Goal: Check status: Check status

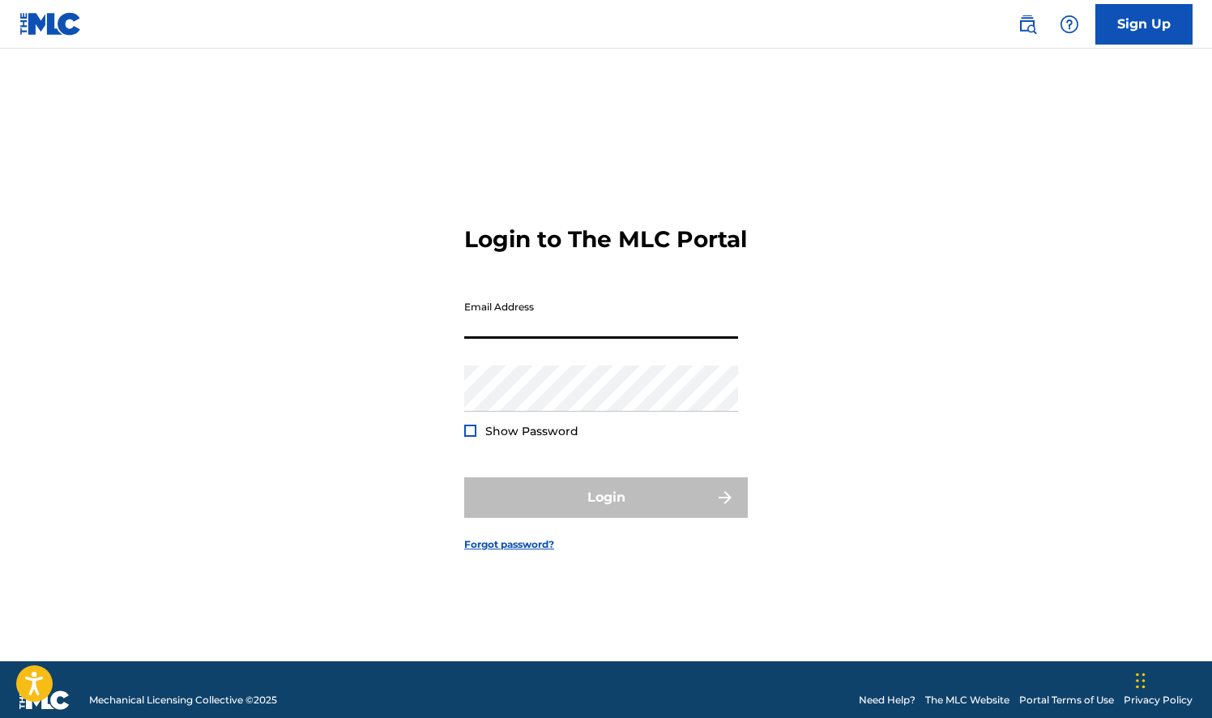
type input "[EMAIL_ADDRESS][DOMAIN_NAME]"
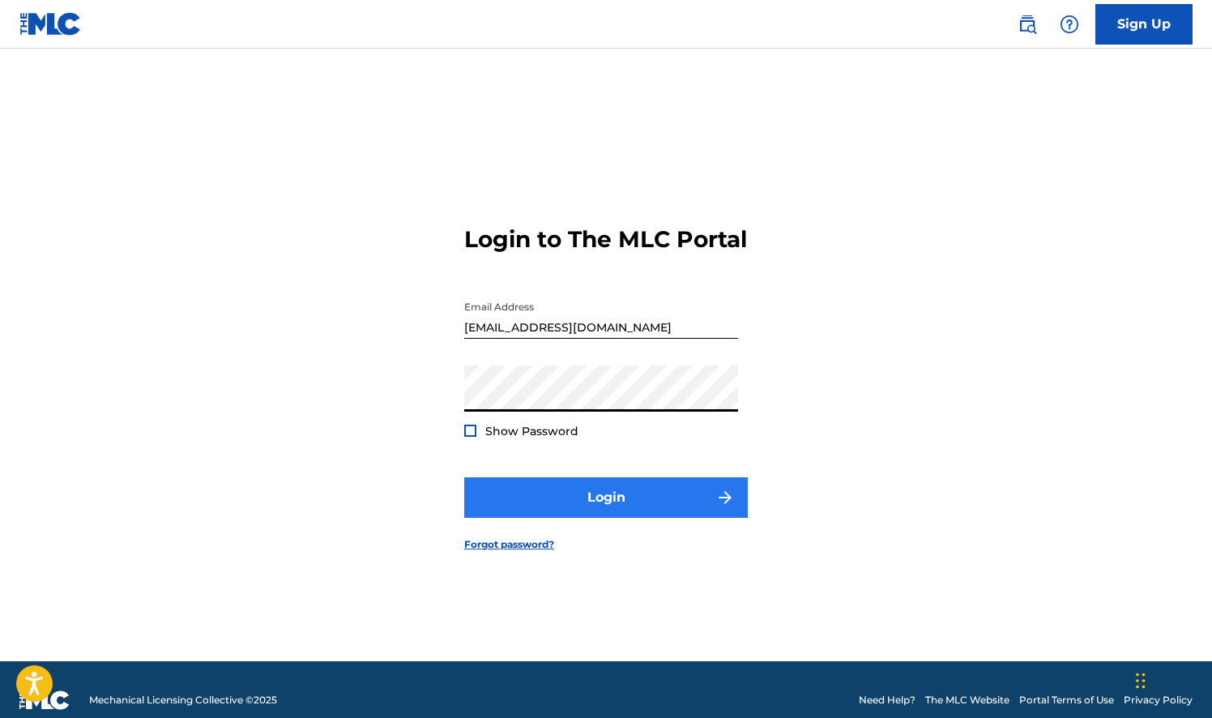
click at [667, 515] on button "Login" at bounding box center [605, 497] width 283 height 40
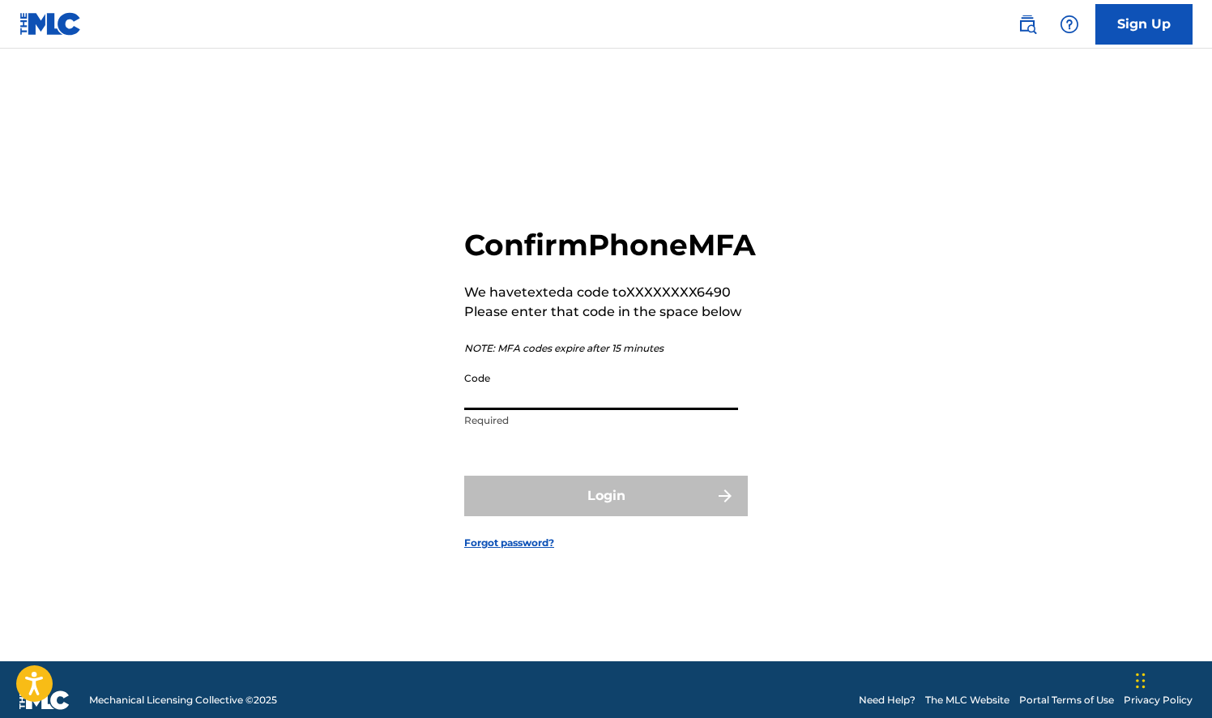
click at [650, 404] on input "Code" at bounding box center [601, 387] width 274 height 46
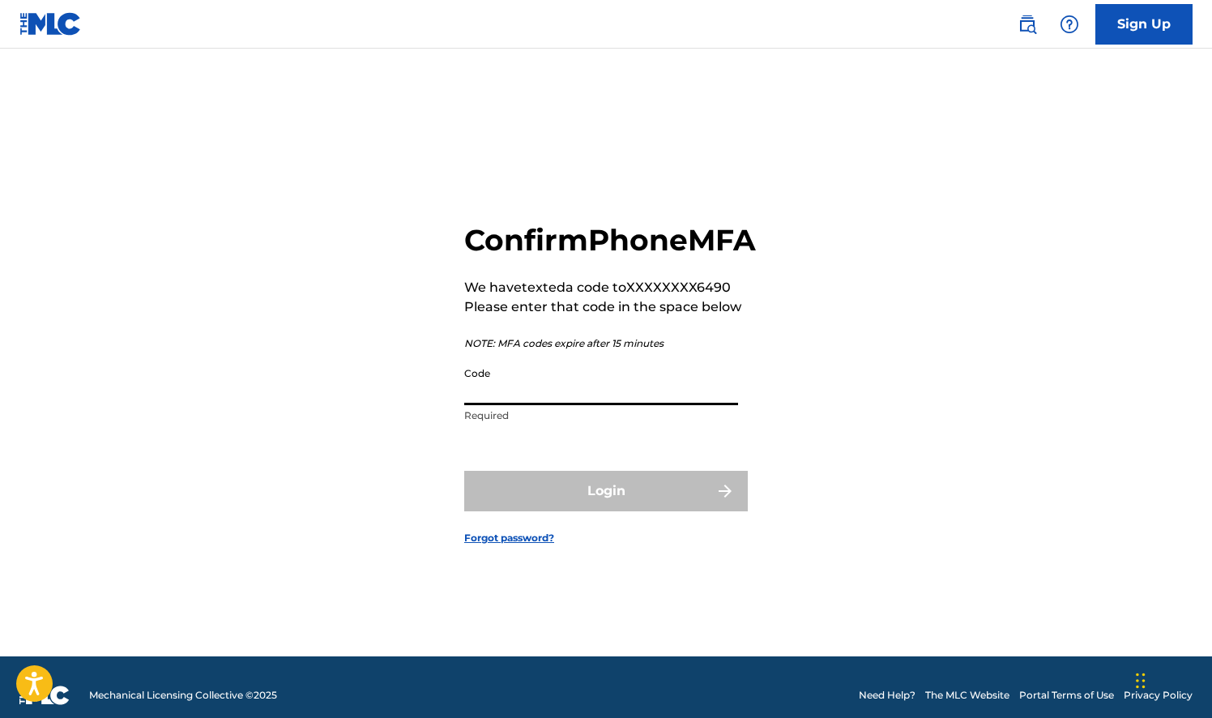
scroll to position [6, 0]
click at [523, 404] on input "Code" at bounding box center [601, 381] width 274 height 46
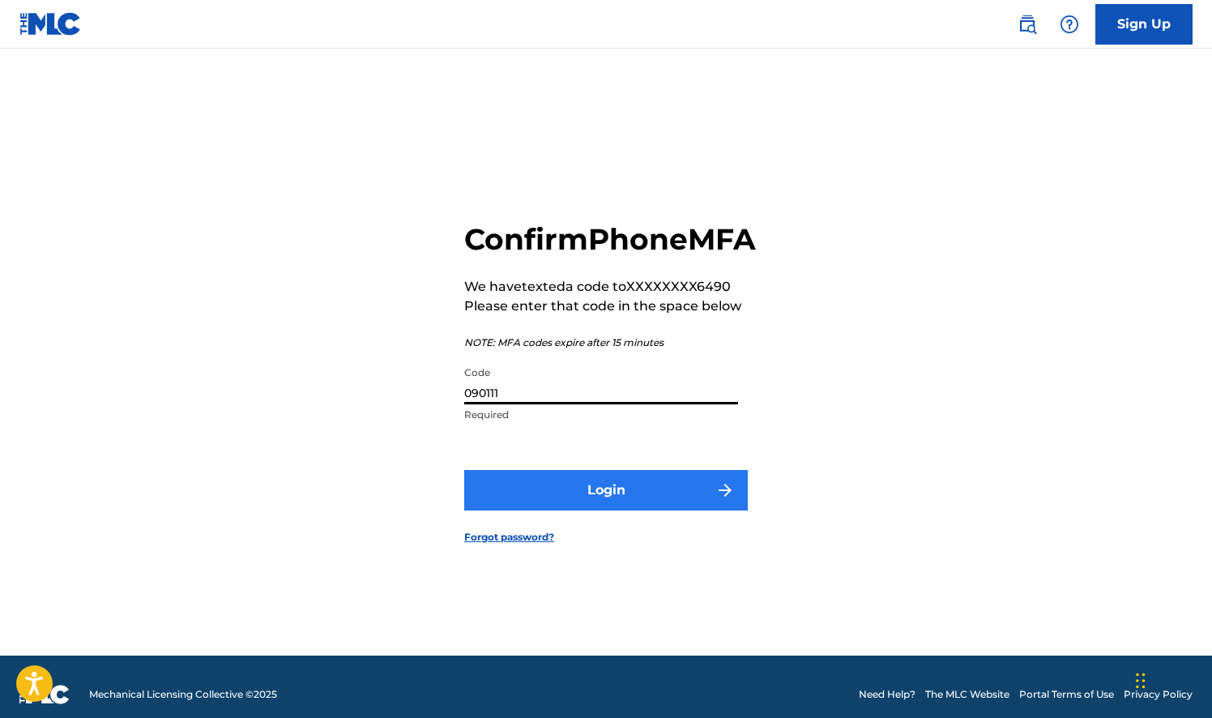
type input "090111"
click at [573, 510] on button "Login" at bounding box center [605, 490] width 283 height 40
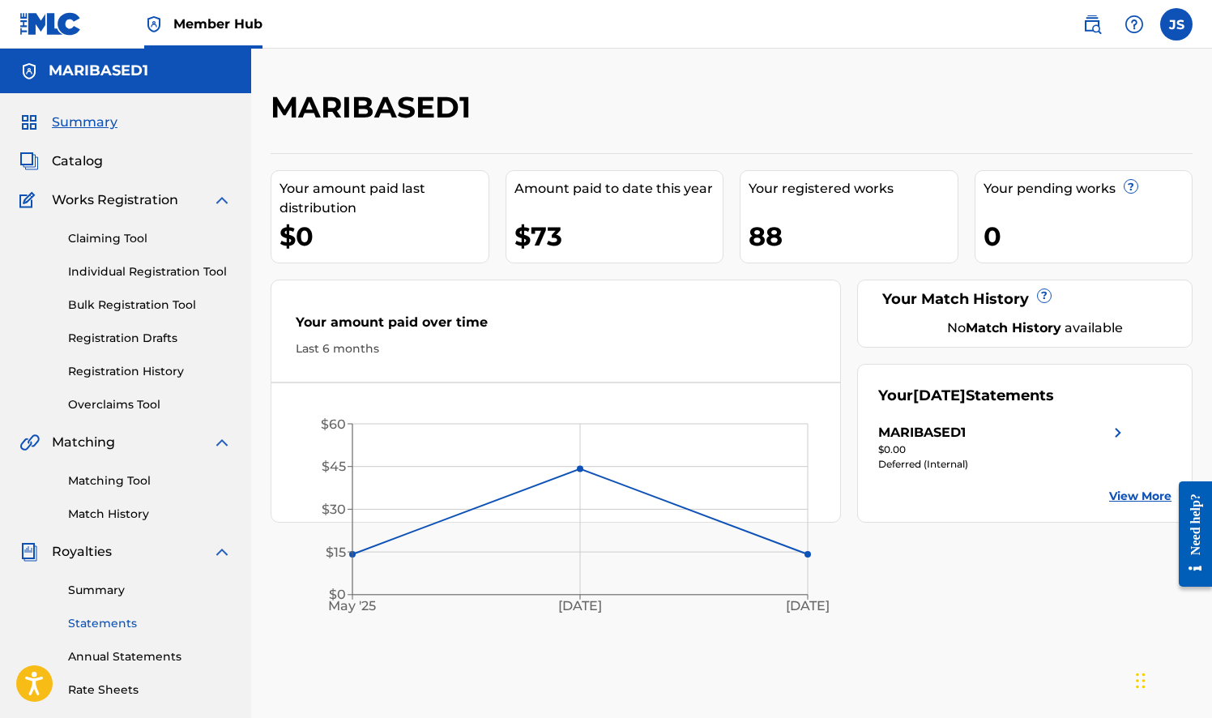
click at [122, 620] on link "Statements" at bounding box center [150, 623] width 164 height 17
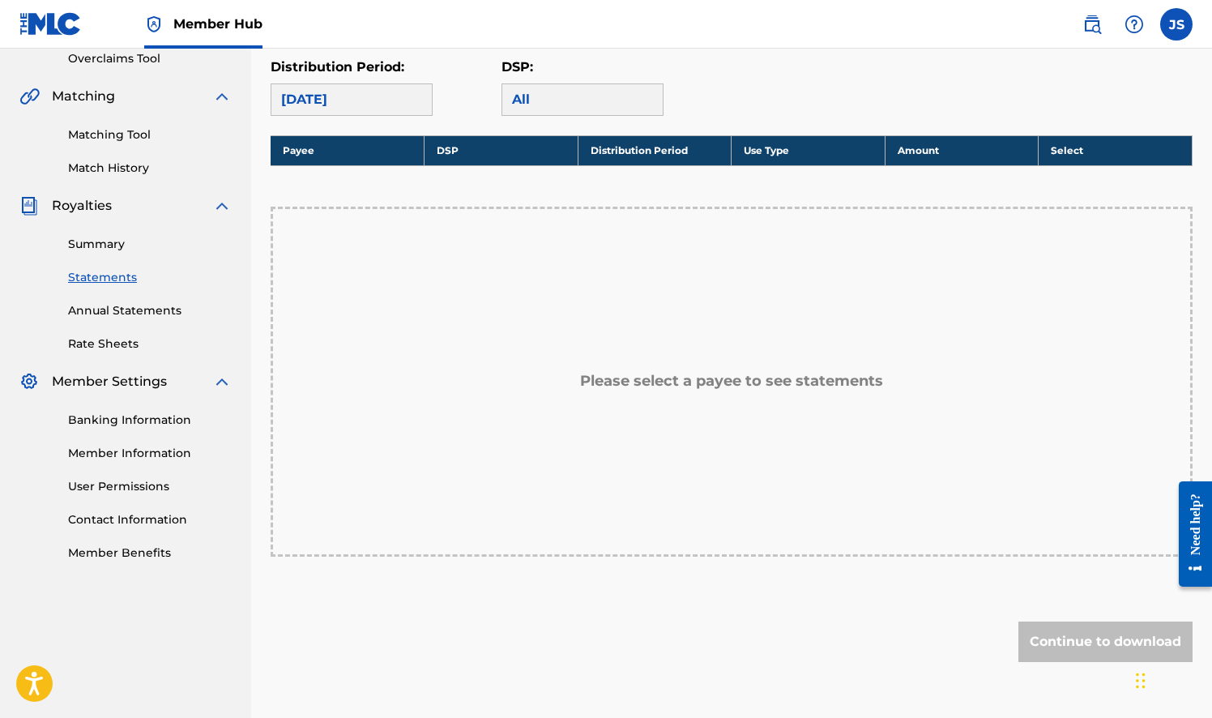
scroll to position [352, 0]
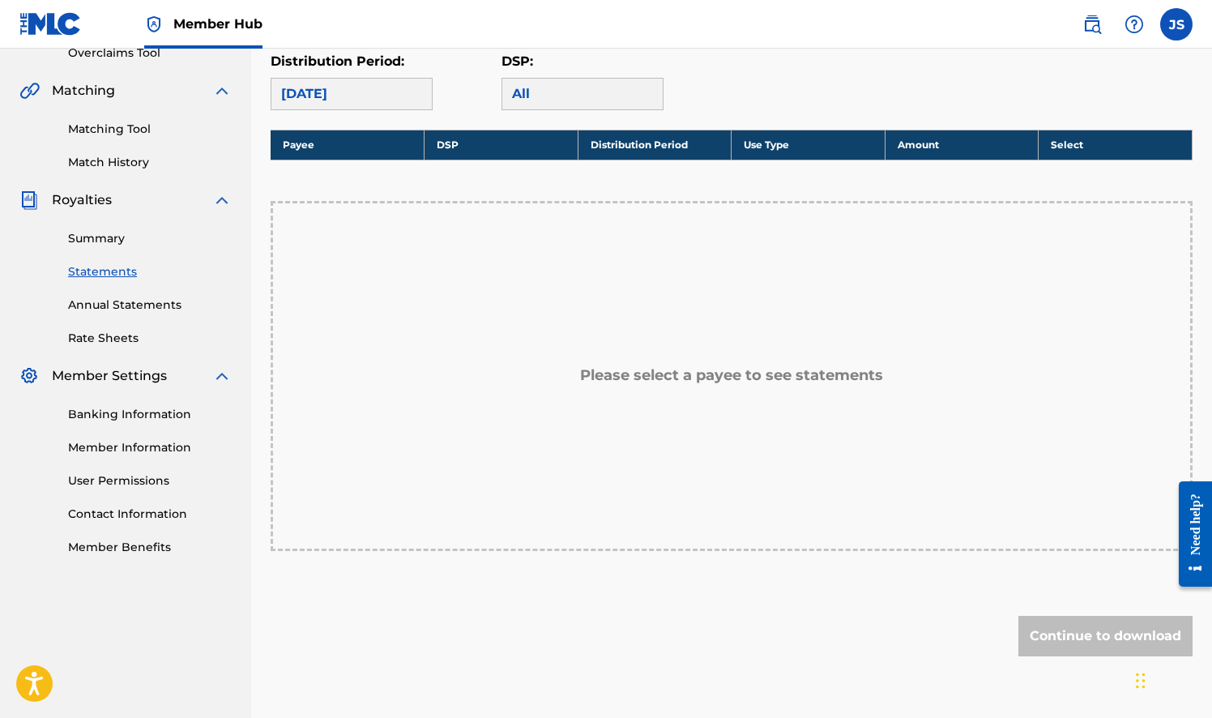
click at [414, 88] on div "[DATE]" at bounding box center [352, 94] width 162 height 32
click at [591, 96] on div "All" at bounding box center [582, 94] width 162 height 32
click at [720, 369] on h5 "Please select a payee to see statements" at bounding box center [731, 375] width 303 height 19
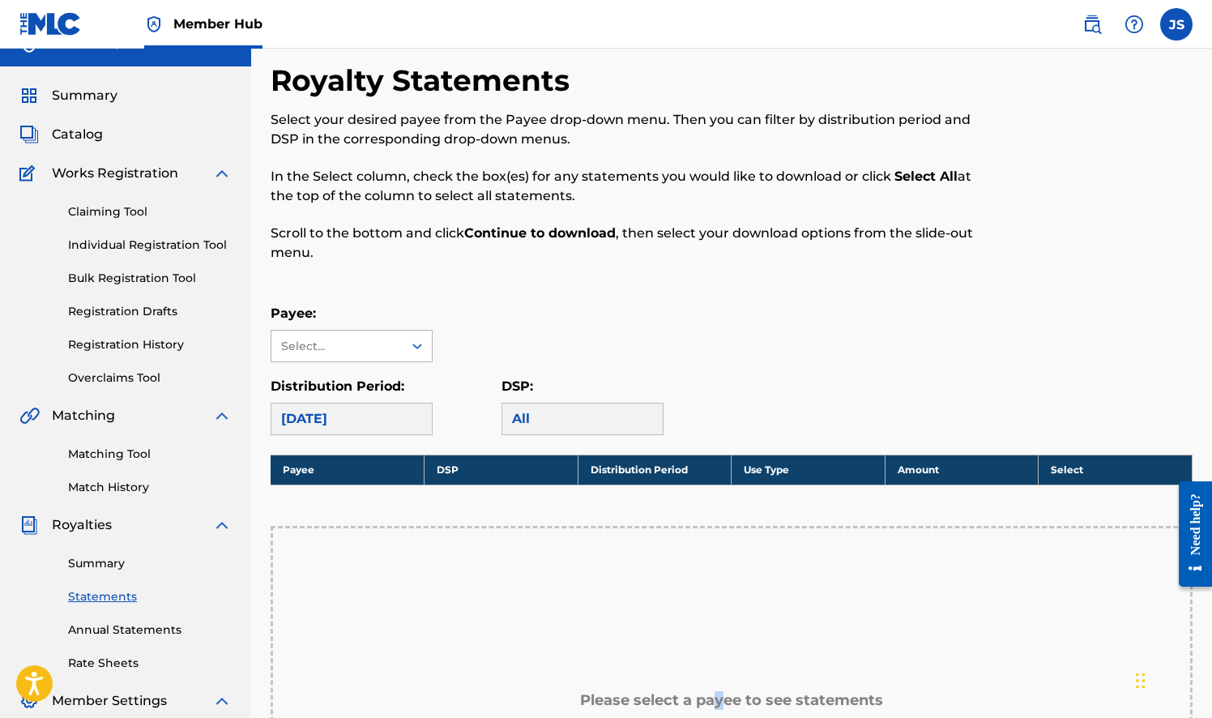
scroll to position [26, 0]
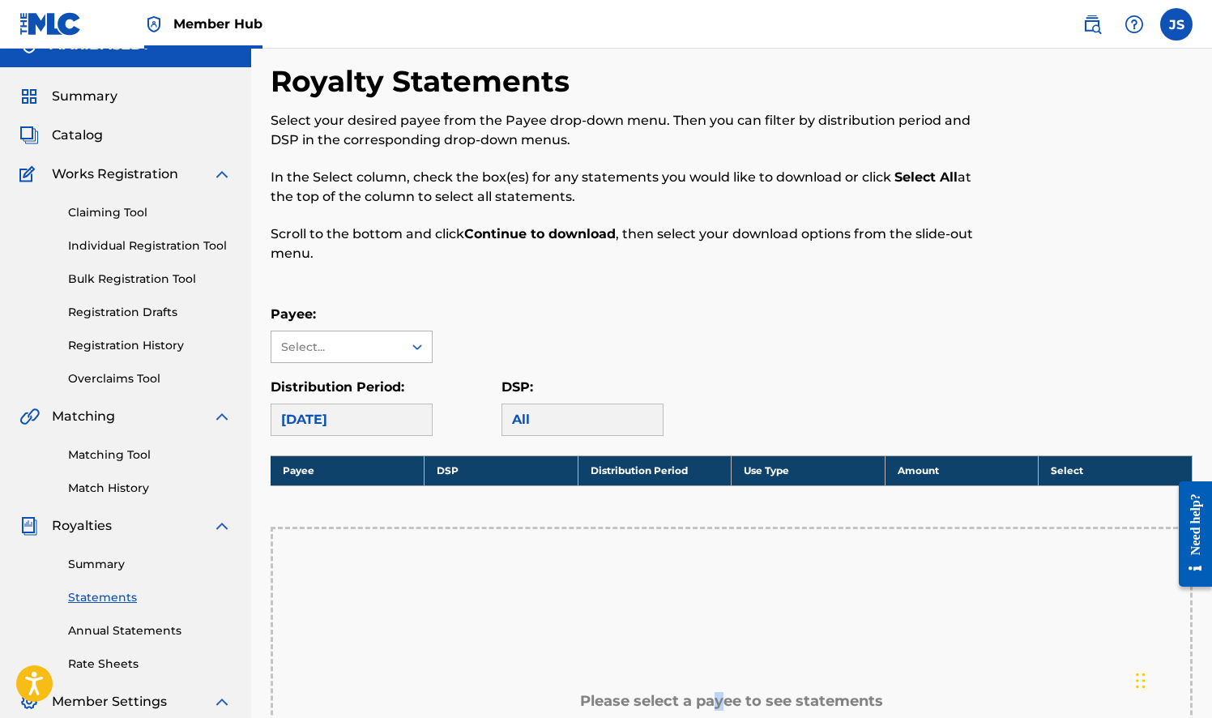
click at [408, 347] on div at bounding box center [417, 346] width 29 height 29
click at [387, 385] on div "MARIBASED1" at bounding box center [351, 383] width 160 height 40
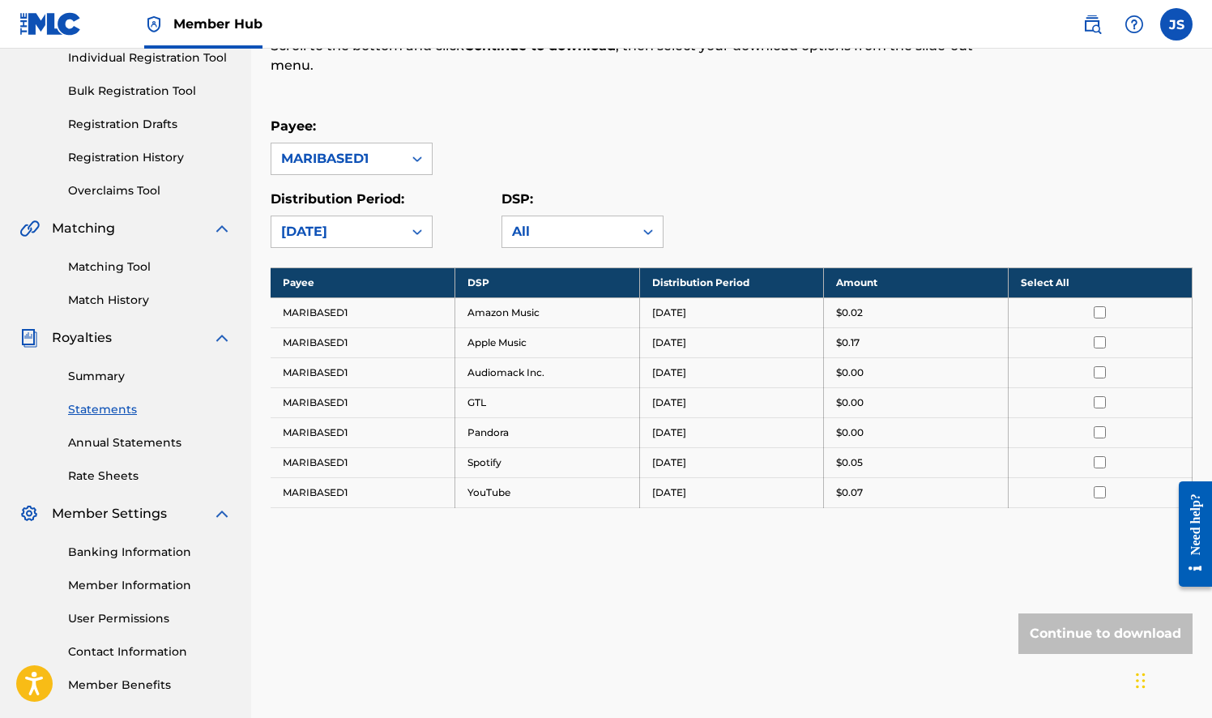
scroll to position [217, 0]
